Goal: Task Accomplishment & Management: Manage account settings

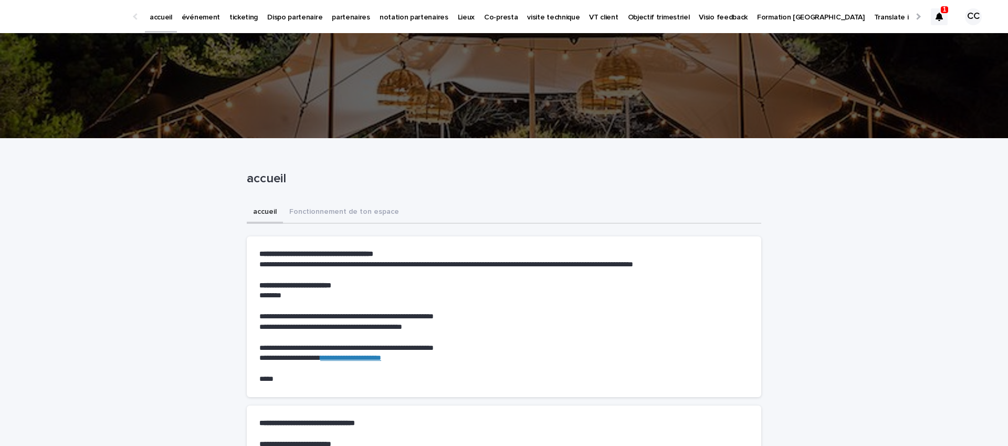
click at [207, 18] on p "événement" at bounding box center [201, 11] width 38 height 22
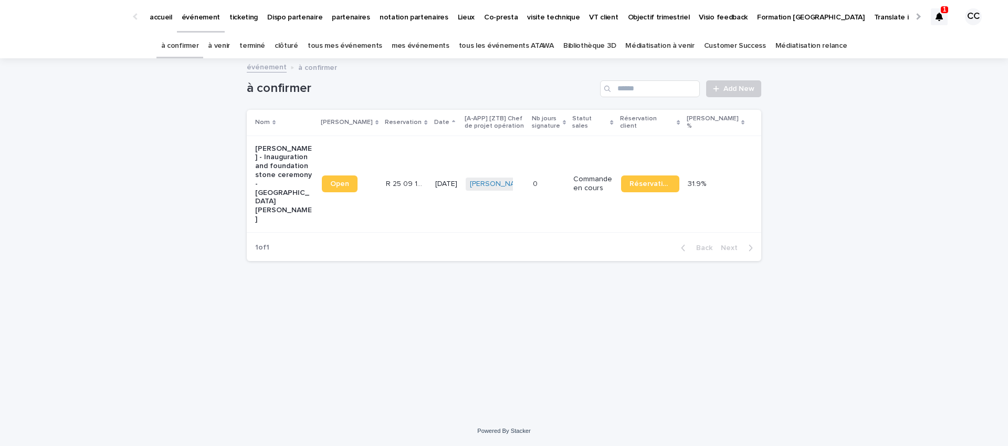
click at [230, 43] on link "à venir" at bounding box center [219, 46] width 22 height 25
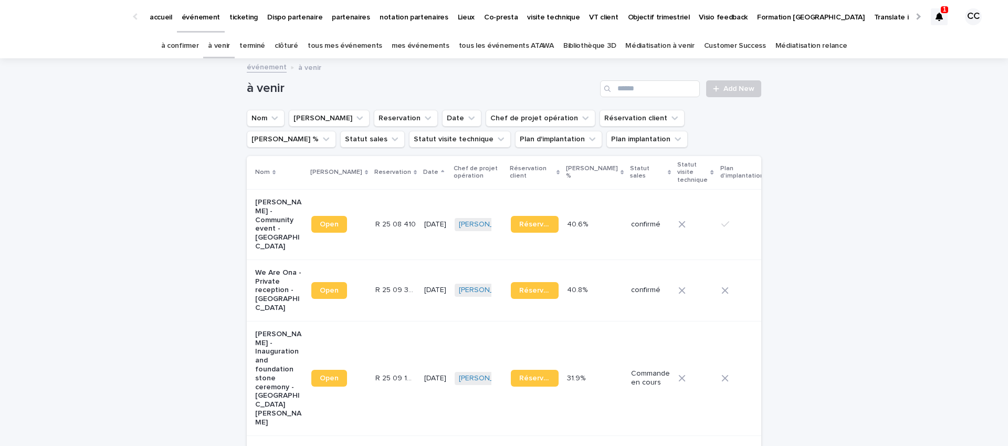
click at [267, 215] on p "Nawel Ben Saad - Community event - Strasbourg" at bounding box center [279, 224] width 48 height 53
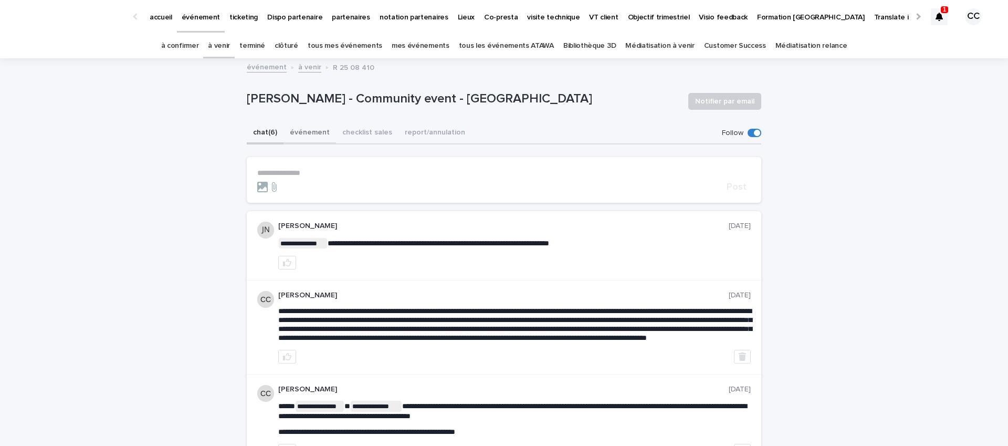
click at [303, 134] on button "événement" at bounding box center [310, 133] width 53 height 22
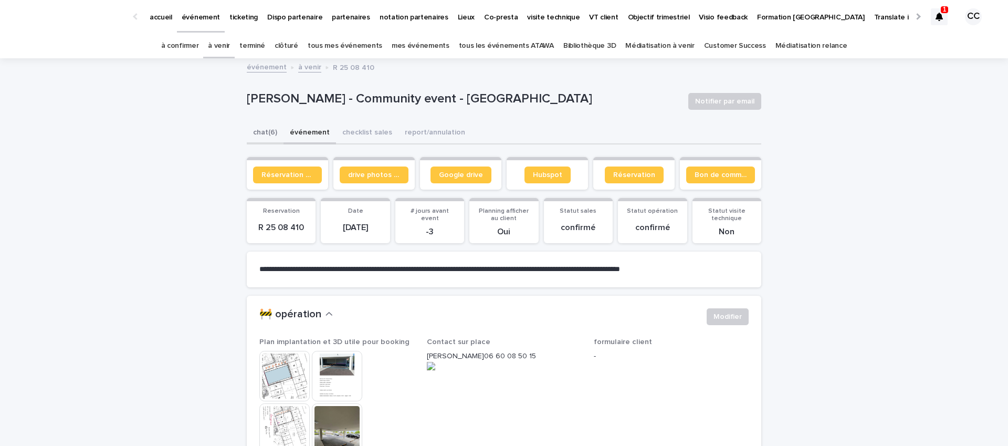
click at [273, 128] on button "chat (6)" at bounding box center [265, 133] width 37 height 22
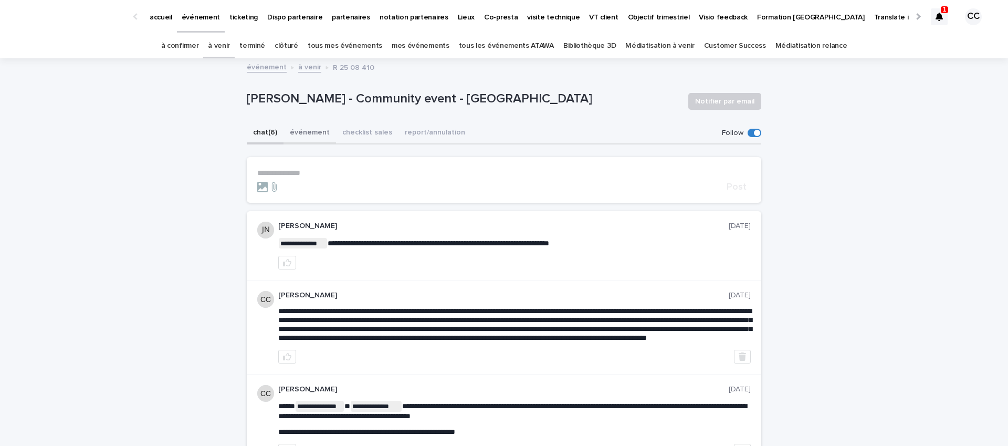
click at [316, 130] on button "événement" at bounding box center [310, 133] width 53 height 22
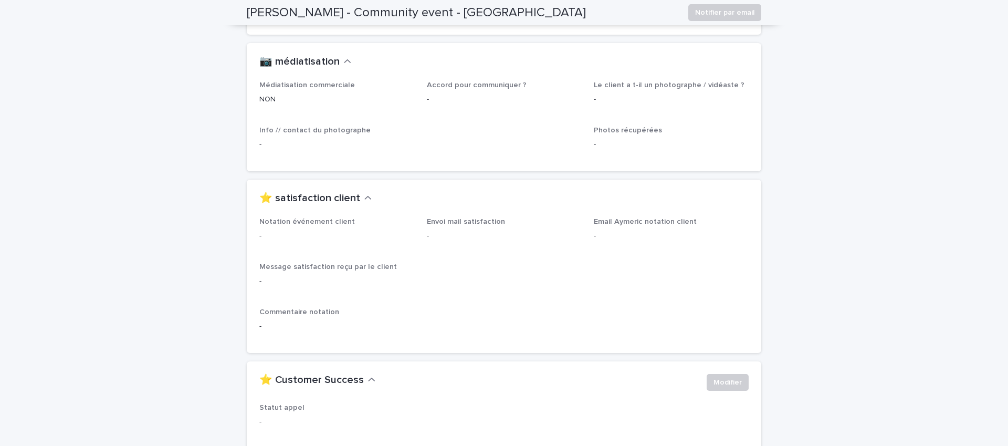
scroll to position [1336, 0]
click at [364, 191] on icon "button" at bounding box center [367, 195] width 7 height 9
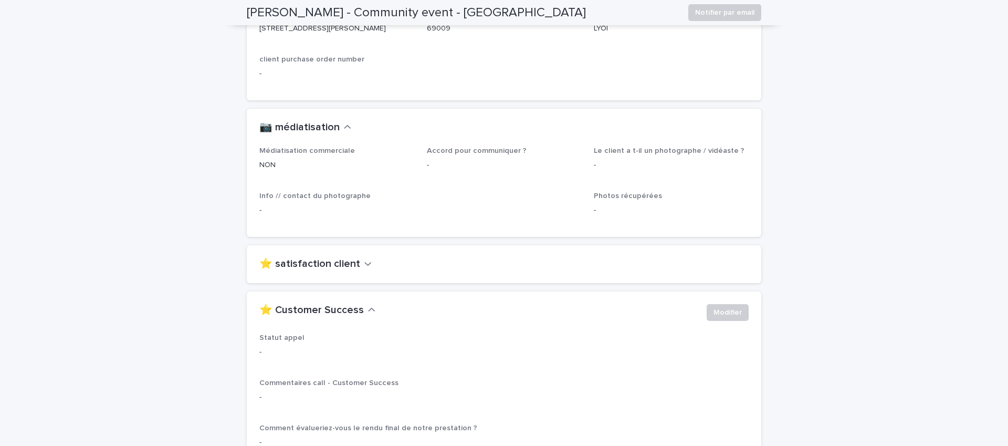
click at [364, 259] on icon "button" at bounding box center [367, 263] width 7 height 9
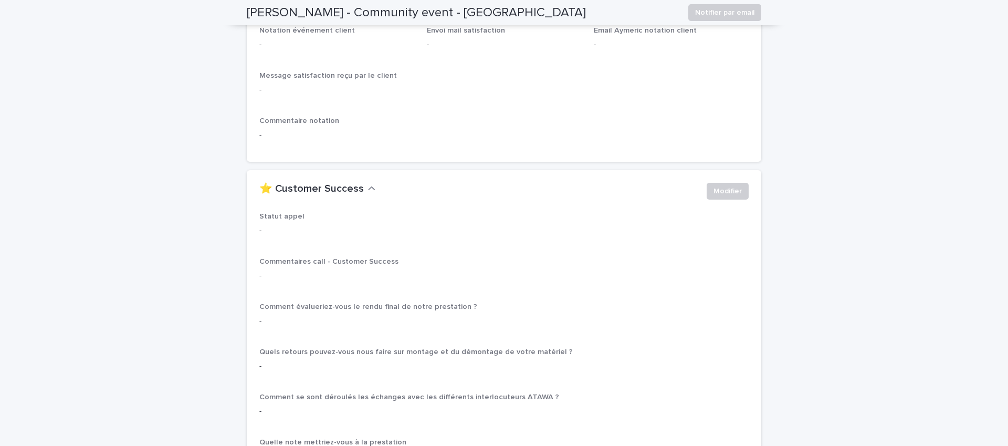
scroll to position [1421, 0]
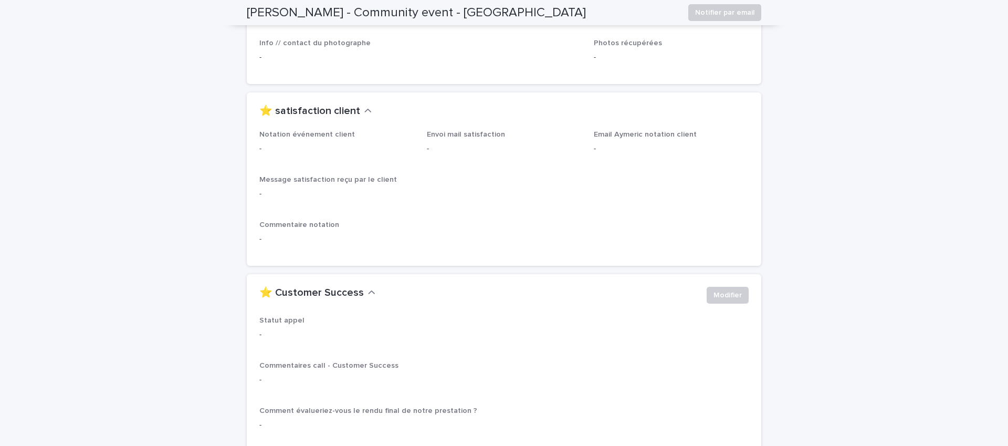
drag, startPoint x: 356, startPoint y: 102, endPoint x: 260, endPoint y: 104, distance: 96.6
click at [260, 105] on button "⭐ satisfaction client" at bounding box center [315, 111] width 112 height 13
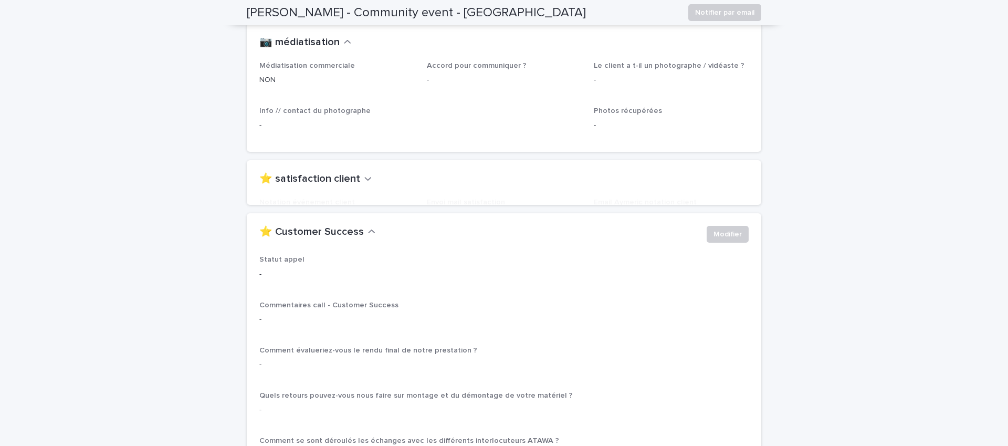
scroll to position [1354, 0]
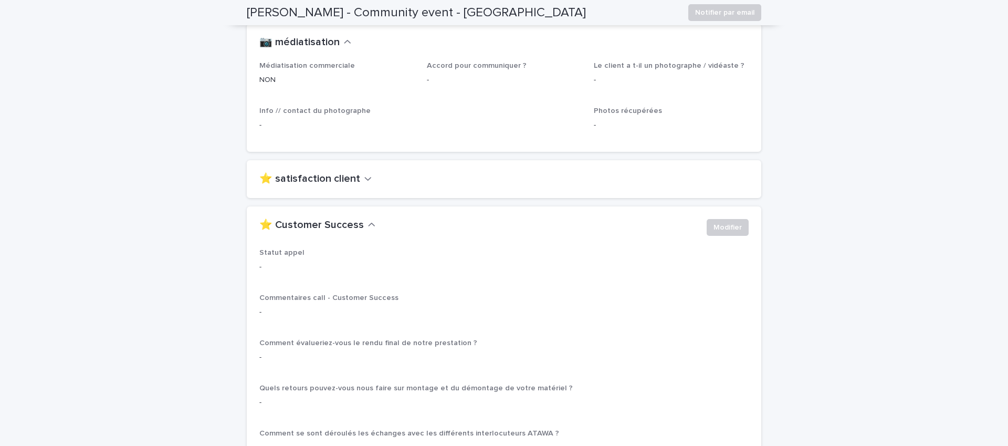
click at [351, 163] on div "⭐ satisfaction client" at bounding box center [504, 179] width 515 height 38
click at [355, 173] on button "⭐ satisfaction client" at bounding box center [315, 179] width 112 height 13
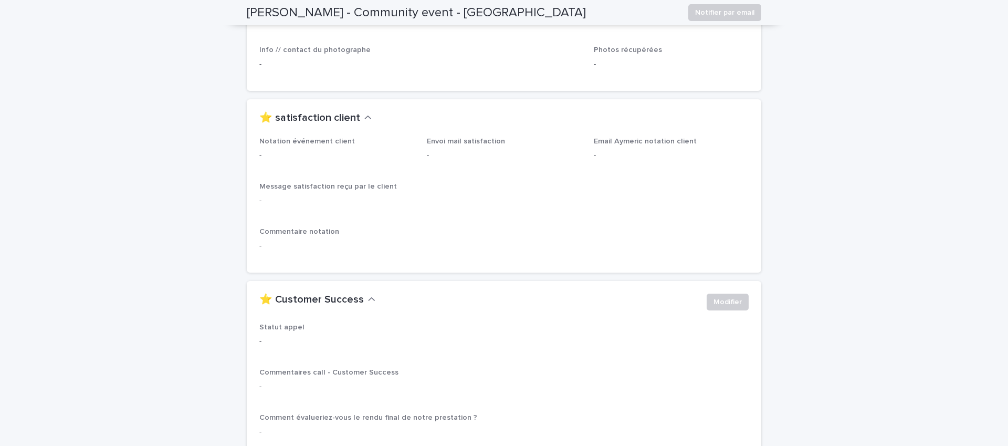
scroll to position [1421, 0]
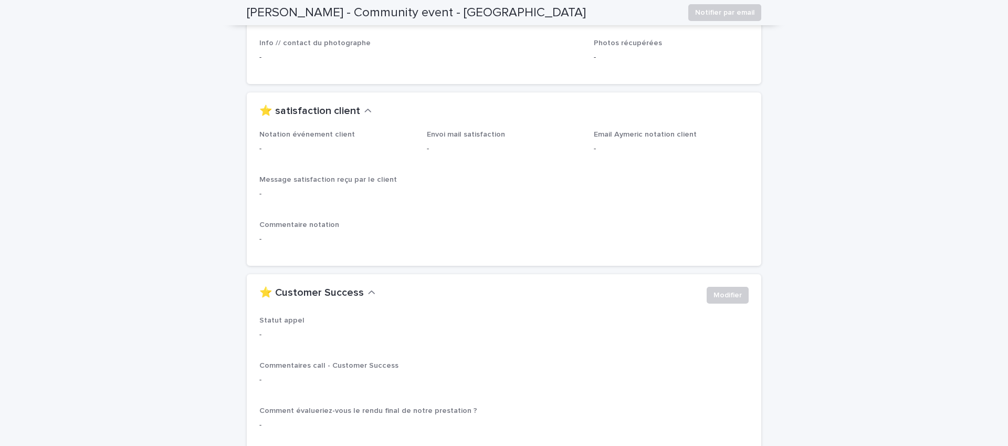
click at [482, 221] on p "Commentaire notation" at bounding box center [503, 225] width 489 height 9
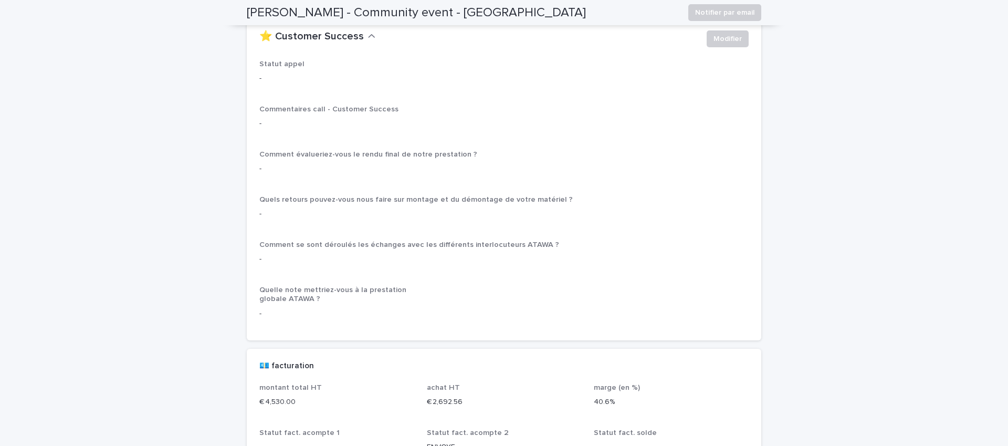
scroll to position [1683, 0]
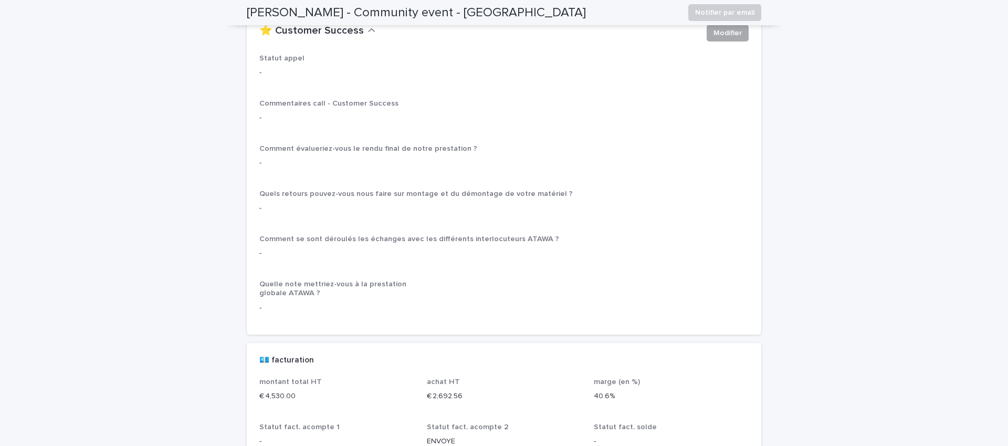
click at [733, 30] on button "Modifier" at bounding box center [728, 33] width 42 height 17
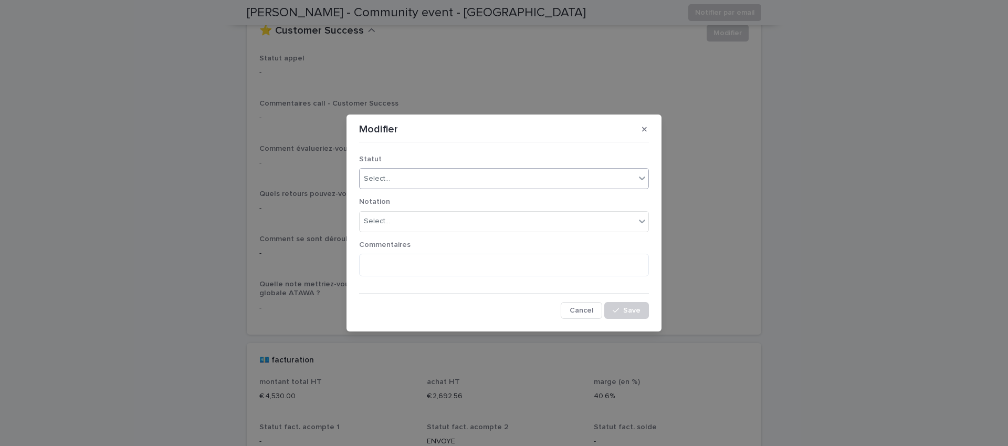
click at [443, 182] on div "Select..." at bounding box center [498, 178] width 276 height 17
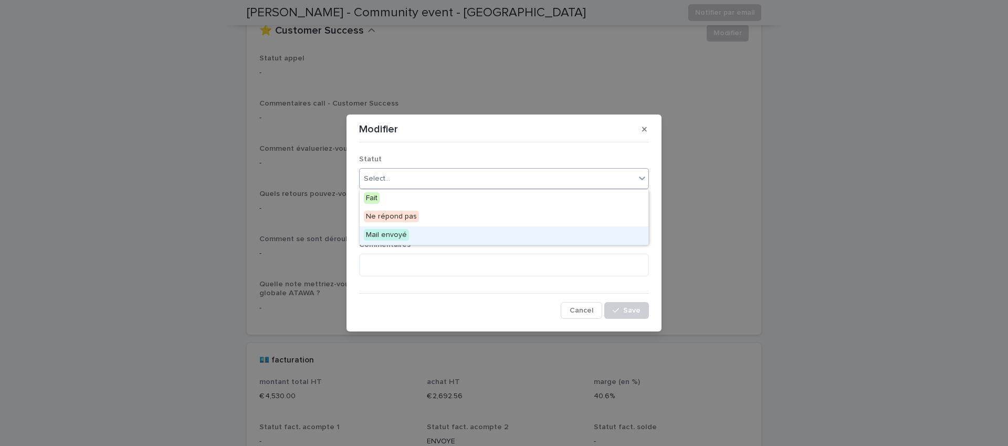
click at [419, 234] on div "Mail envoyé" at bounding box center [504, 235] width 289 height 18
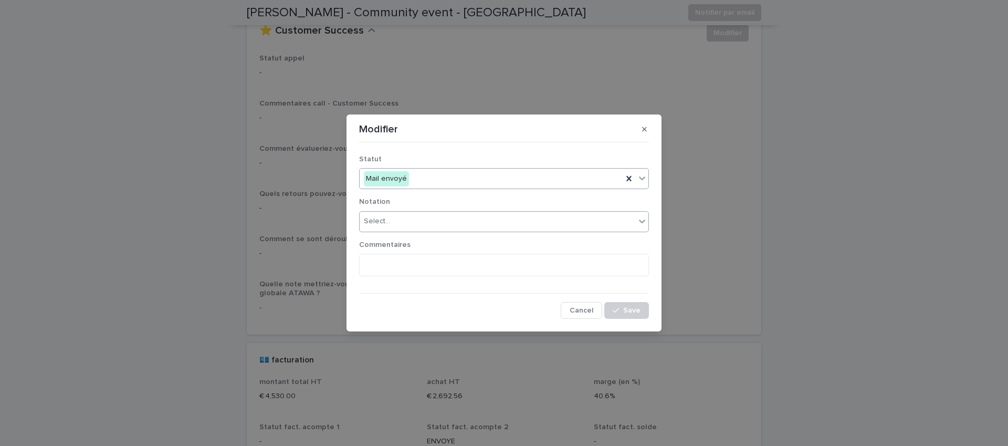
click at [450, 220] on div "Select..." at bounding box center [498, 221] width 276 height 17
click at [645, 130] on icon "button" at bounding box center [644, 128] width 5 height 7
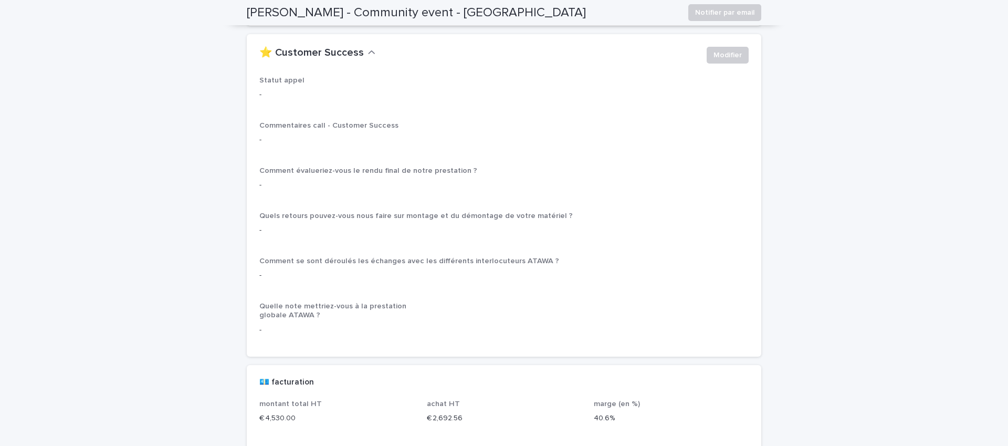
scroll to position [1654, 0]
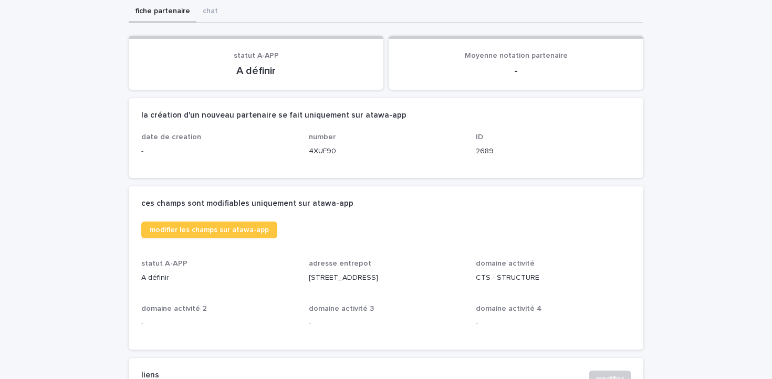
scroll to position [261, 0]
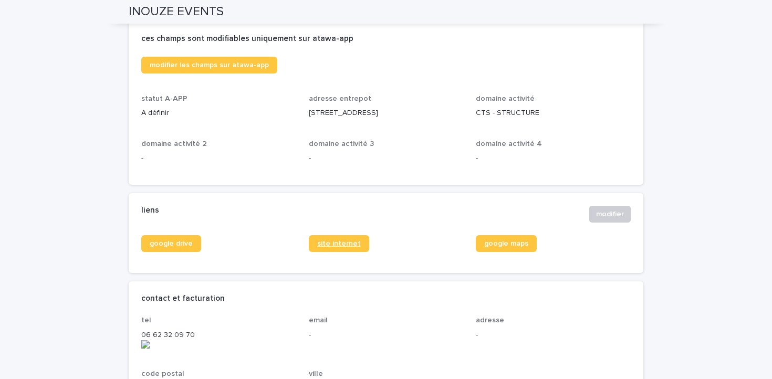
click at [349, 245] on span "site internet" at bounding box center [339, 243] width 44 height 7
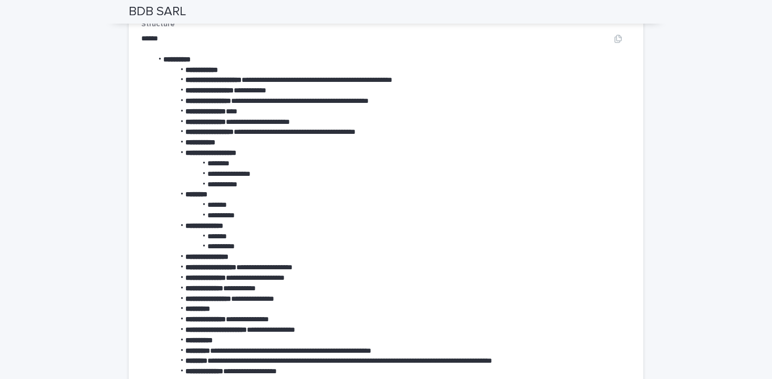
scroll to position [1420, 0]
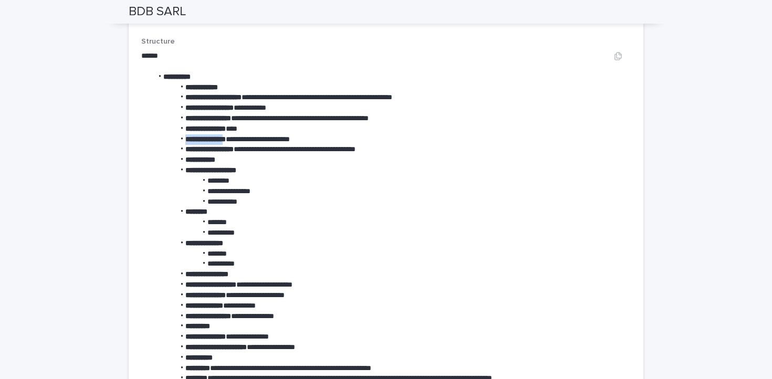
drag, startPoint x: 232, startPoint y: 131, endPoint x: 182, endPoint y: 129, distance: 49.9
click at [182, 134] on li "**********" at bounding box center [378, 139] width 453 height 11
copy strong "**********"
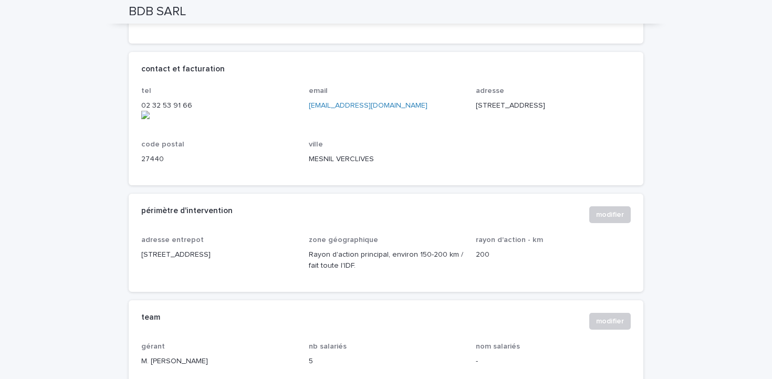
scroll to position [0, 0]
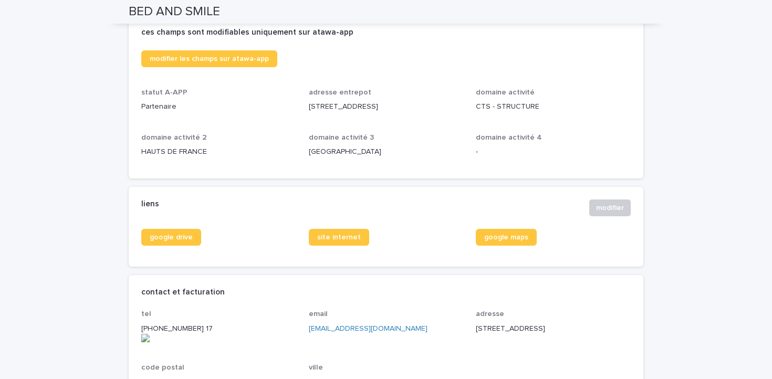
scroll to position [285, 0]
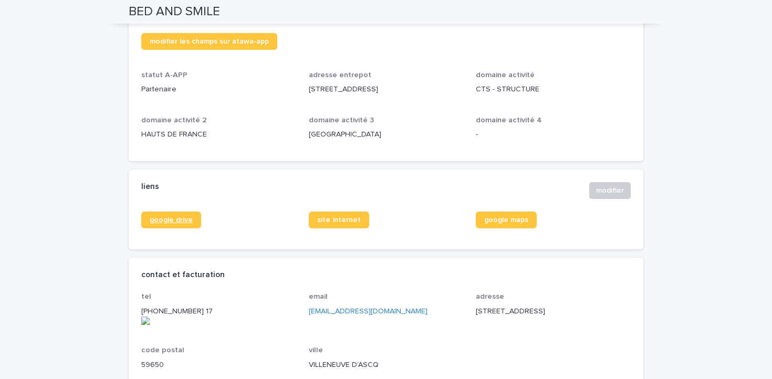
click at [180, 224] on span "google drive" at bounding box center [171, 219] width 43 height 7
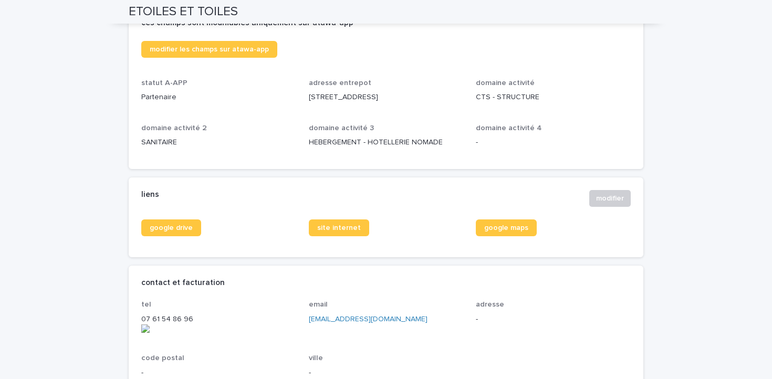
scroll to position [278, 0]
click at [174, 231] on span "google drive" at bounding box center [171, 227] width 43 height 7
